Goal: Transaction & Acquisition: Request a Demo

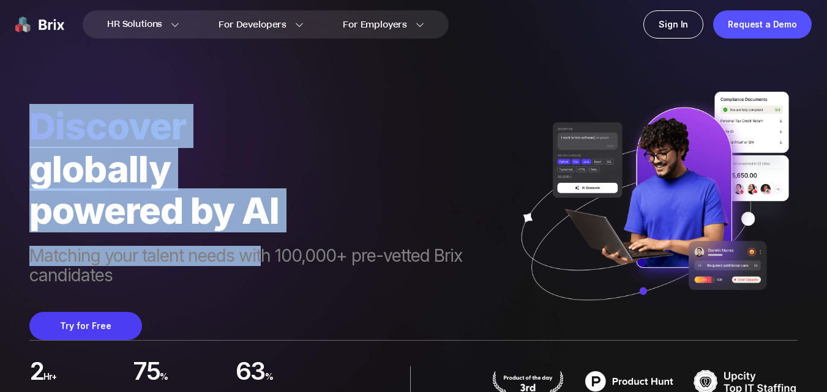
drag, startPoint x: 22, startPoint y: 129, endPoint x: 279, endPoint y: 233, distance: 277.4
click at [272, 235] on div "HR Solutions HR Solutions Recruiter HR Assistant Global Talent Network Onboardi…" at bounding box center [413, 196] width 827 height 392
click at [340, 147] on span "Discover" at bounding box center [267, 126] width 476 height 44
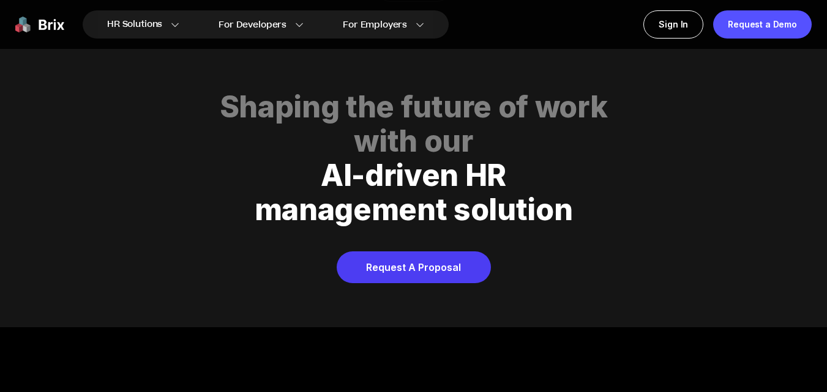
scroll to position [4938, 0]
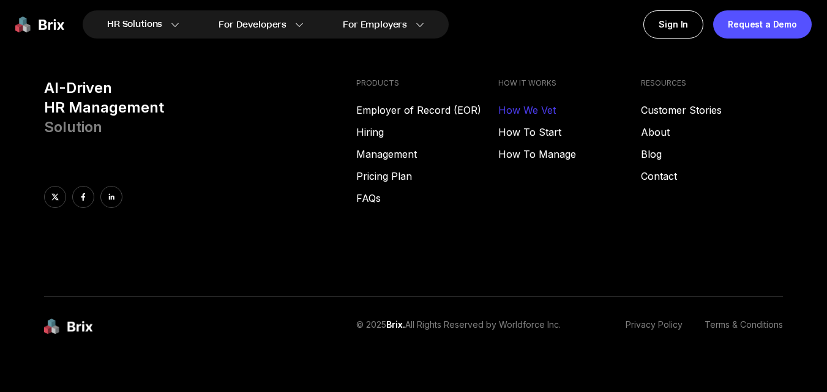
click at [537, 103] on link "How We Vet" at bounding box center [569, 110] width 142 height 15
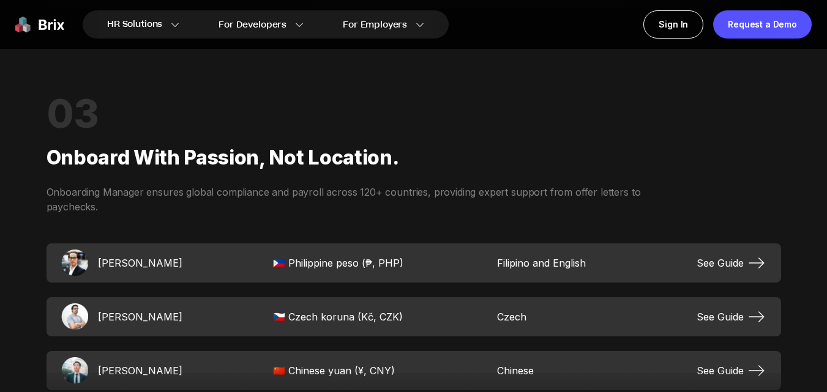
scroll to position [1898, 0]
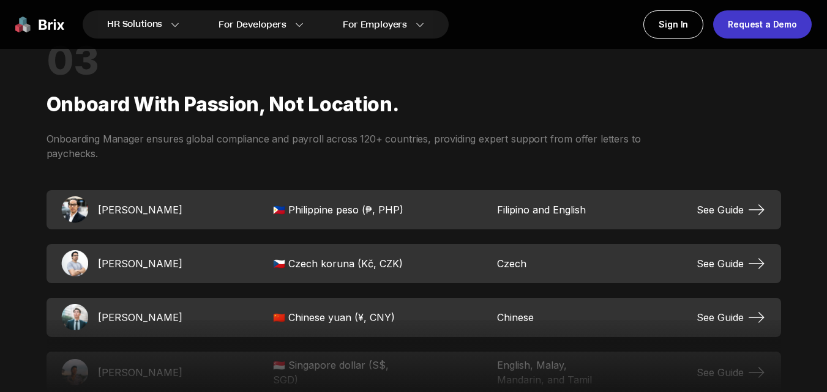
click at [803, 22] on div "Request a Demo" at bounding box center [762, 24] width 99 height 28
